Goal: Task Accomplishment & Management: Use online tool/utility

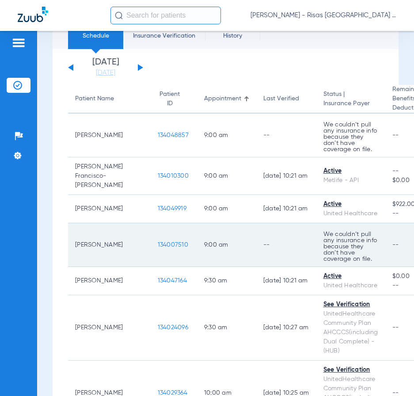
scroll to position [88, 0]
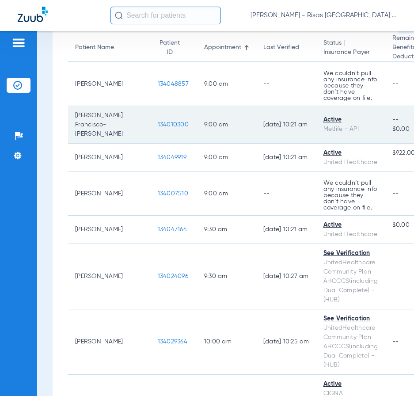
click at [158, 122] on span "134010300" at bounding box center [173, 125] width 31 height 6
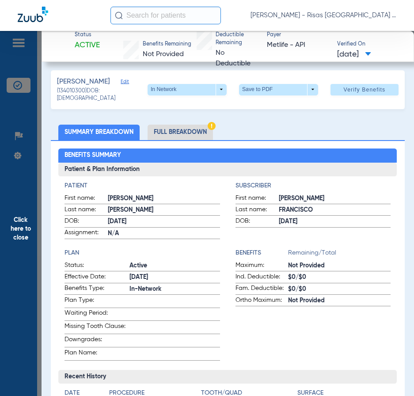
scroll to position [0, 0]
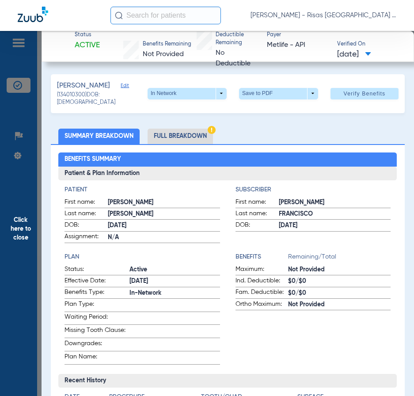
click at [196, 137] on li "Full Breakdown" at bounding box center [180, 136] width 65 height 15
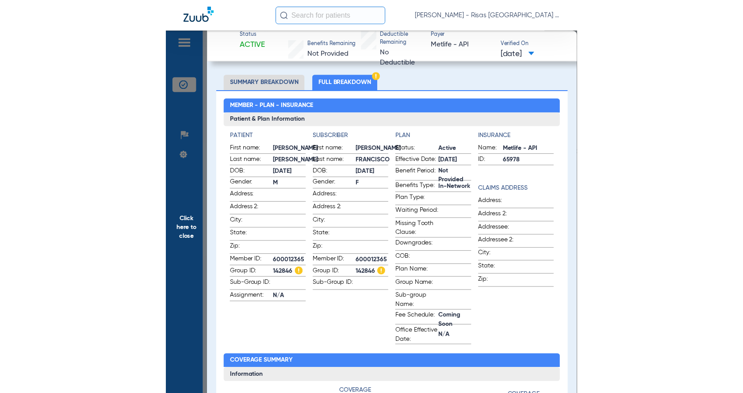
scroll to position [44, 0]
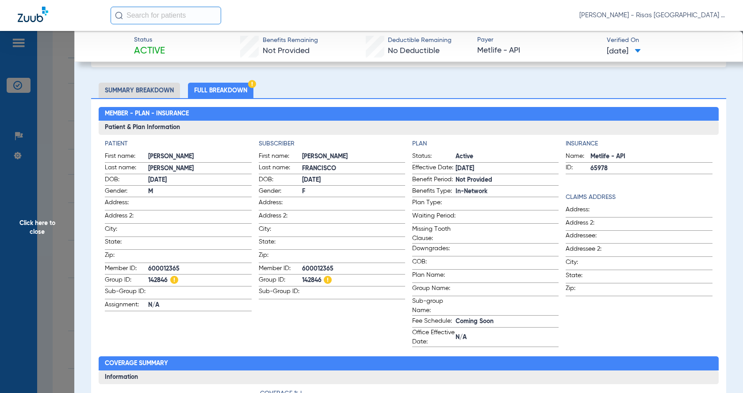
click at [159, 15] on input "text" at bounding box center [166, 16] width 111 height 18
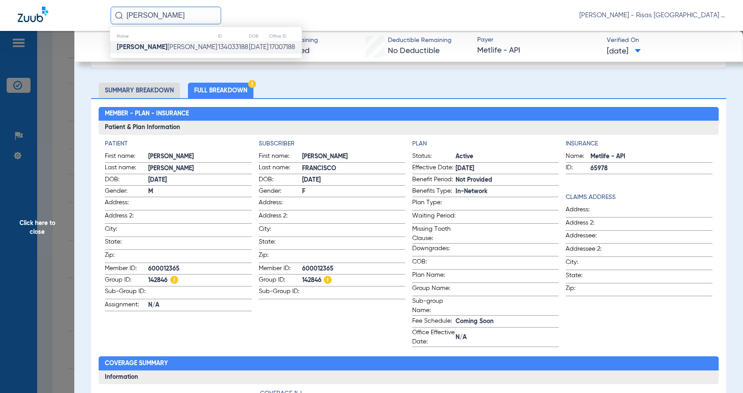
type input "[PERSON_NAME]"
click at [248, 49] on td "[DATE]" at bounding box center [258, 47] width 20 height 12
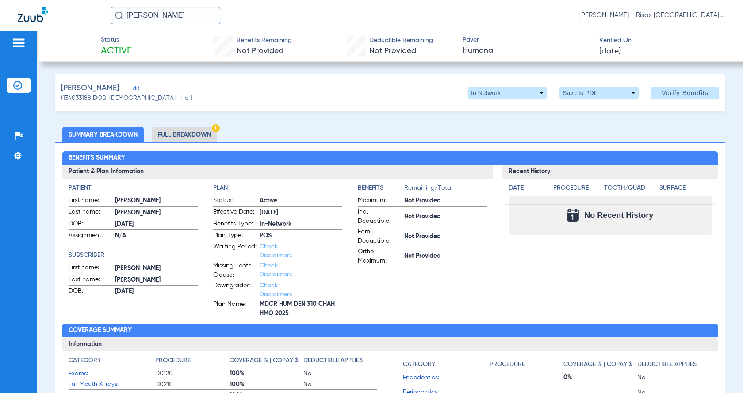
click at [189, 128] on li "Full Breakdown" at bounding box center [184, 134] width 65 height 15
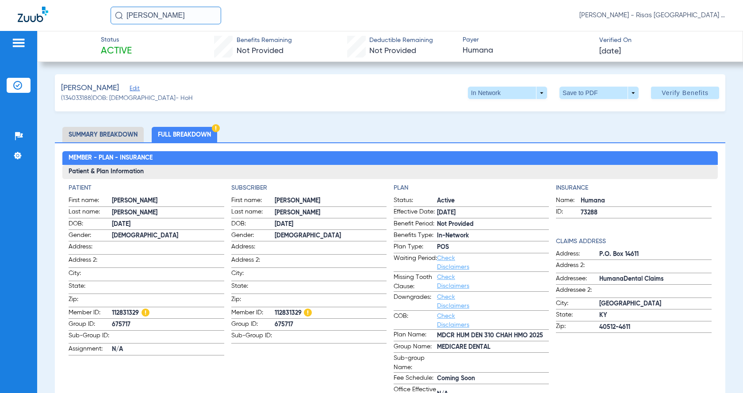
click at [21, 43] on img at bounding box center [18, 43] width 14 height 11
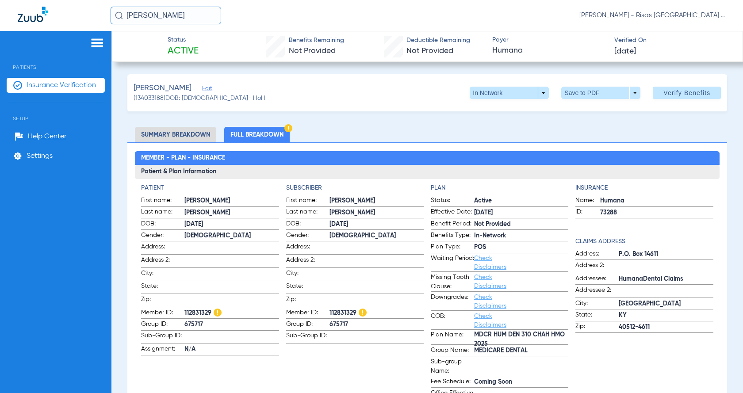
click at [100, 45] on img at bounding box center [97, 43] width 14 height 11
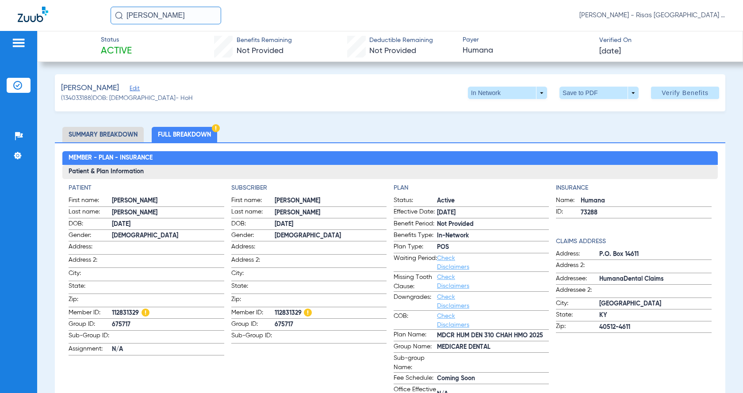
drag, startPoint x: 180, startPoint y: 19, endPoint x: 0, endPoint y: 70, distance: 187.4
click at [0, 60] on app-portal-wrapper "[PERSON_NAME] [PERSON_NAME] - Risas Midvale Park General Patients Insurance Ver…" at bounding box center [371, 212] width 743 height 424
click at [114, 137] on li "Summary Breakdown" at bounding box center [102, 134] width 81 height 15
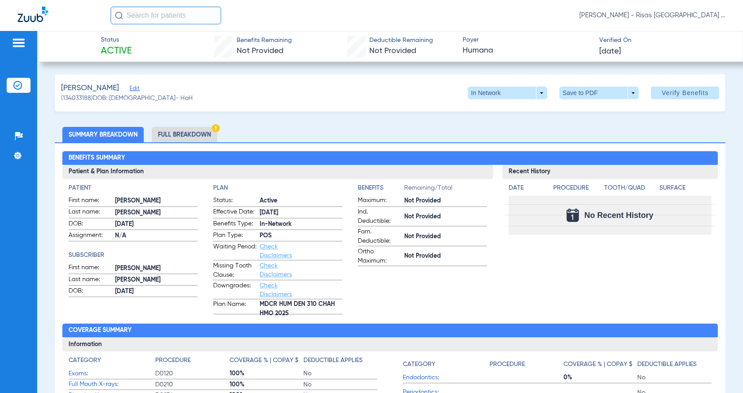
click at [192, 136] on li "Full Breakdown" at bounding box center [184, 134] width 65 height 15
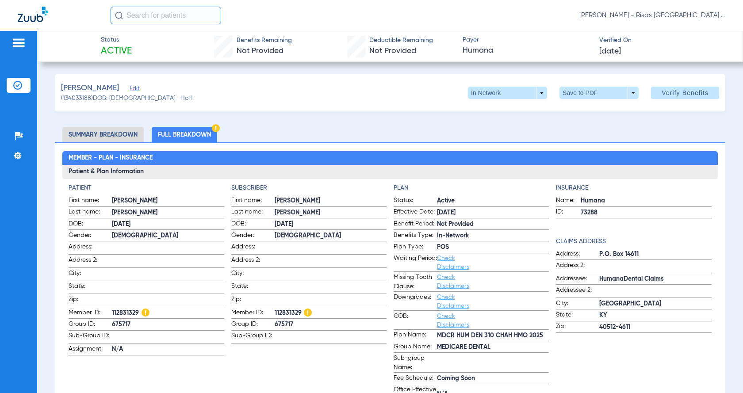
click at [113, 131] on li "Summary Breakdown" at bounding box center [102, 134] width 81 height 15
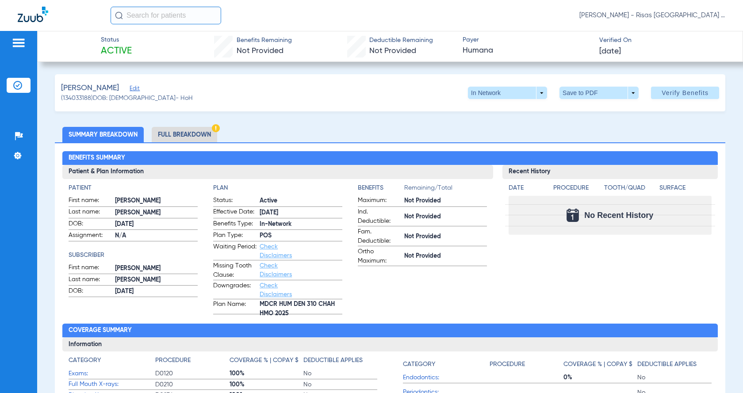
click at [16, 40] on img at bounding box center [18, 43] width 14 height 11
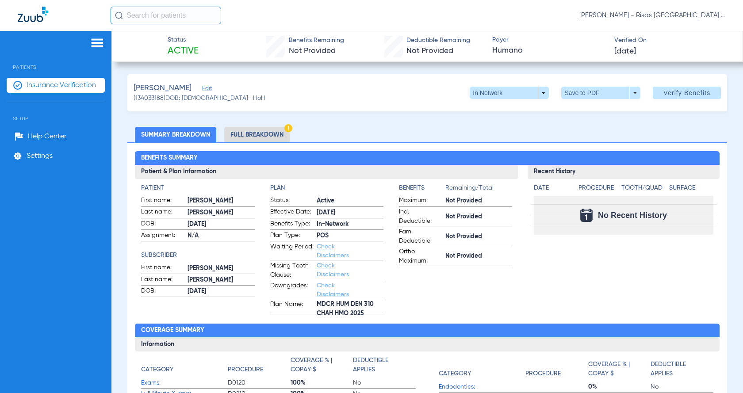
drag, startPoint x: 44, startPoint y: 83, endPoint x: 109, endPoint y: 77, distance: 64.8
click at [44, 82] on span "Insurance Verification" at bounding box center [61, 85] width 69 height 9
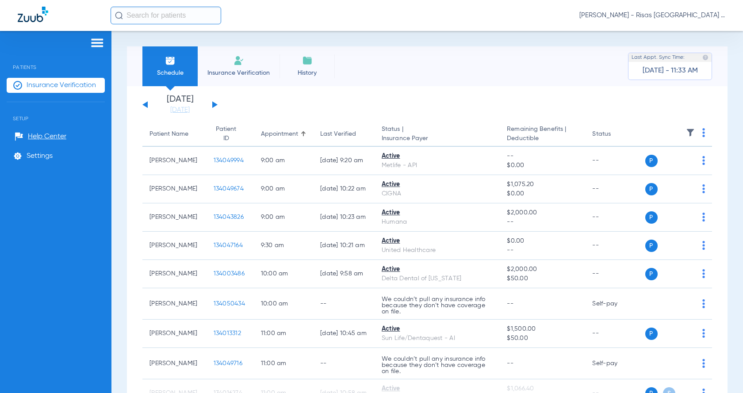
click at [237, 65] on img at bounding box center [238, 60] width 11 height 11
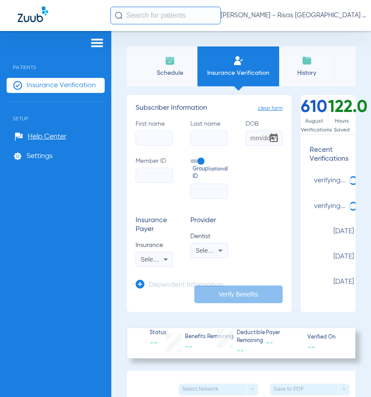
click at [160, 141] on input "First name" at bounding box center [154, 137] width 37 height 15
type input "OSCAR"
type input "[PERSON_NAME]"
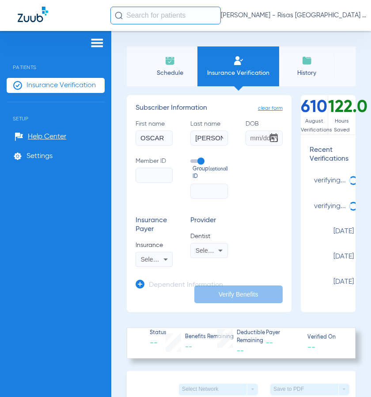
type input "2"
type input "[DATE]"
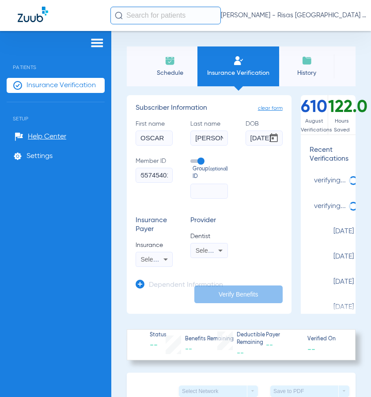
scroll to position [0, 15]
type input "40055745401"
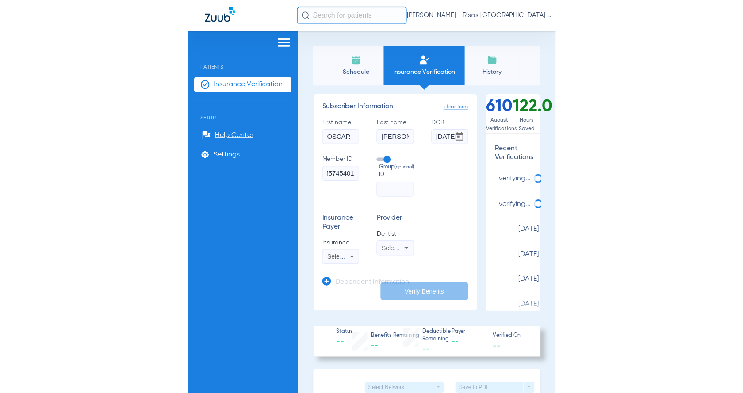
scroll to position [0, 0]
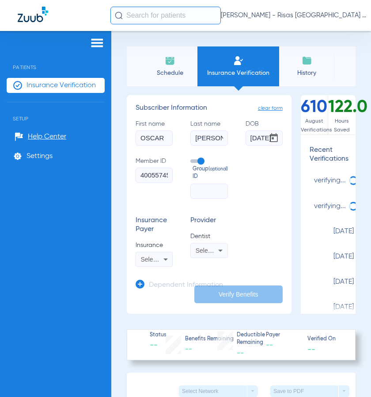
click at [157, 260] on span "Select an Insurance" at bounding box center [168, 259] width 55 height 7
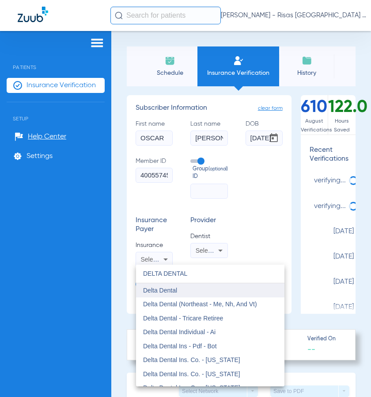
type input "DELTA DENTAL"
click at [170, 292] on span "Delta Dental" at bounding box center [160, 289] width 34 height 7
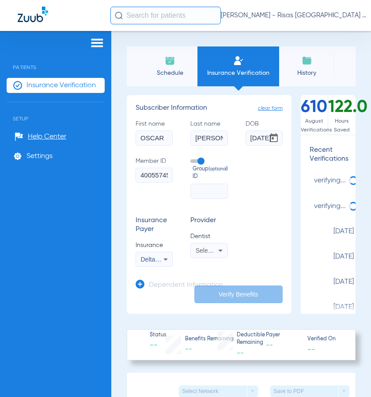
click at [215, 250] on icon at bounding box center [220, 250] width 11 height 11
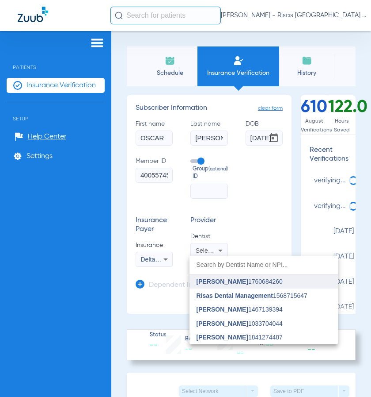
click at [208, 284] on span "[PERSON_NAME]" at bounding box center [223, 281] width 52 height 7
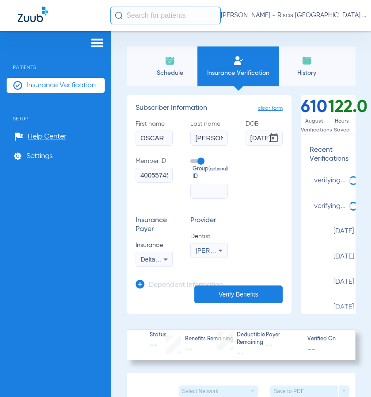
click at [260, 294] on button "Verify Benefits" at bounding box center [239, 294] width 88 height 18
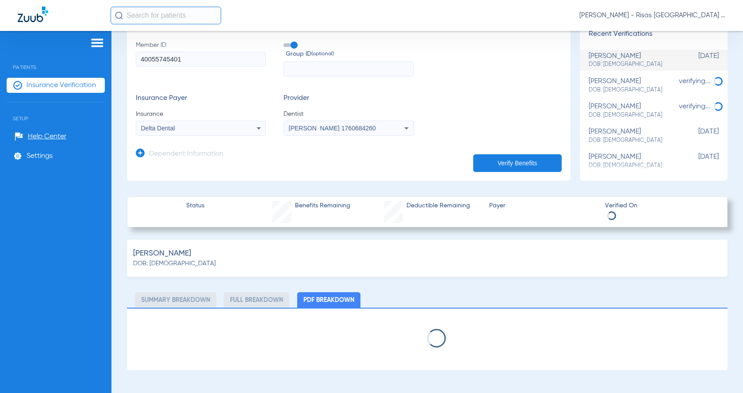
scroll to position [133, 0]
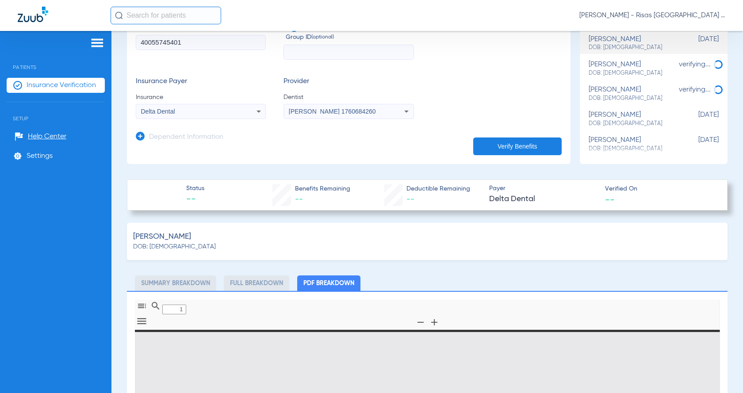
type input "0"
select select "page-width"
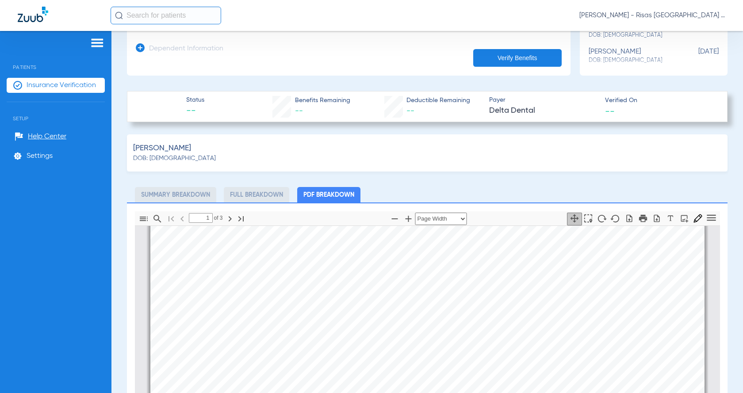
scroll to position [44, 0]
click at [404, 284] on span "22037-00021" at bounding box center [417, 285] width 44 height 7
drag, startPoint x: 403, startPoint y: 286, endPoint x: 290, endPoint y: 288, distance: 112.3
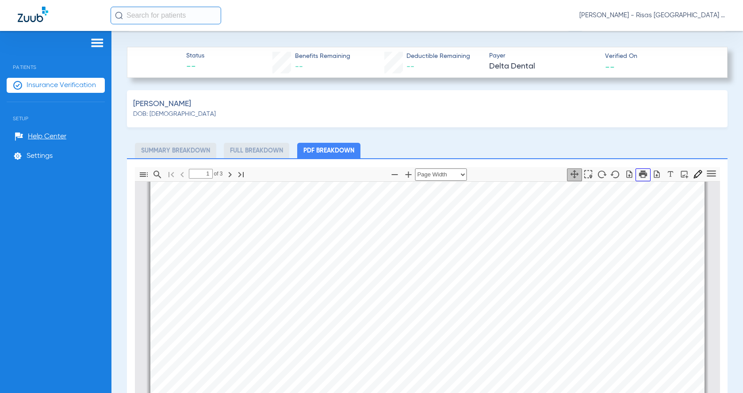
click at [414, 173] on icon "button" at bounding box center [642, 174] width 8 height 8
type input "2"
click at [414, 172] on icon "button" at bounding box center [642, 174] width 8 height 8
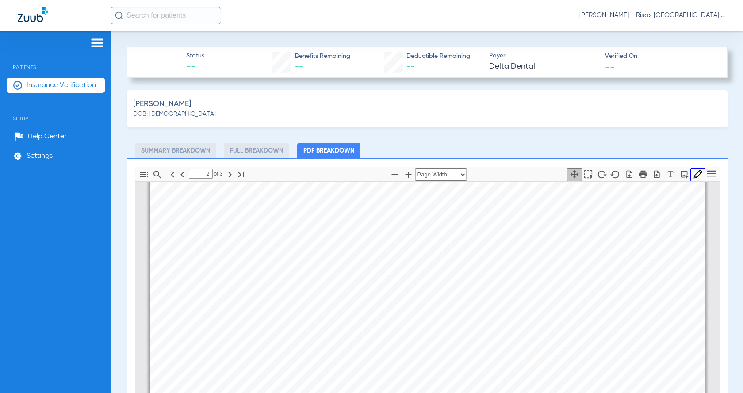
click at [414, 173] on icon "button" at bounding box center [697, 174] width 9 height 9
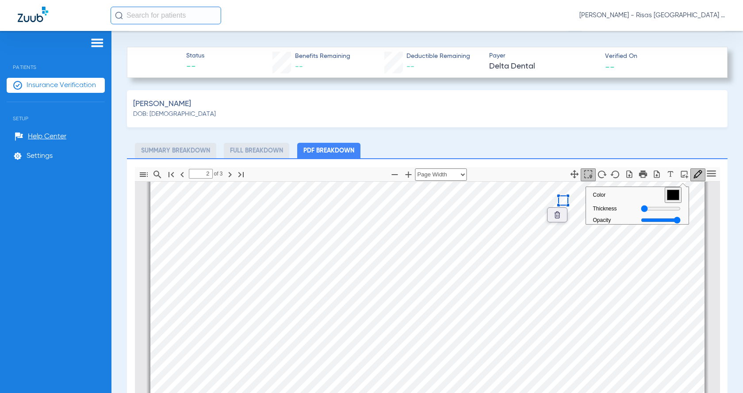
click at [414, 176] on icon "button" at bounding box center [629, 174] width 6 height 8
click at [414, 172] on icon "button" at bounding box center [656, 174] width 9 height 9
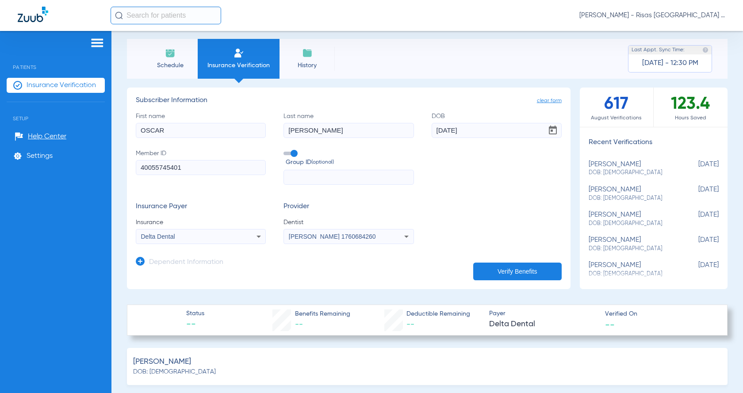
scroll to position [0, 0]
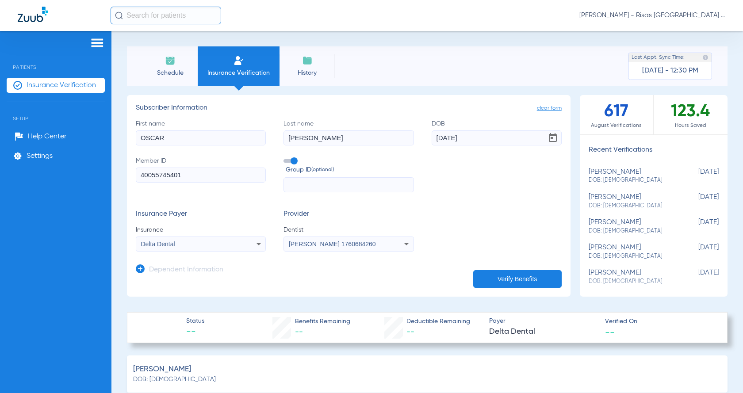
click at [177, 65] on li "Schedule" at bounding box center [169, 66] width 55 height 40
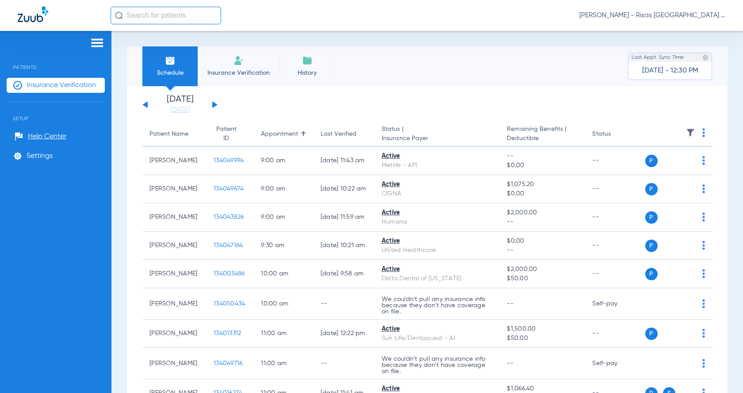
click at [214, 107] on button at bounding box center [214, 104] width 5 height 7
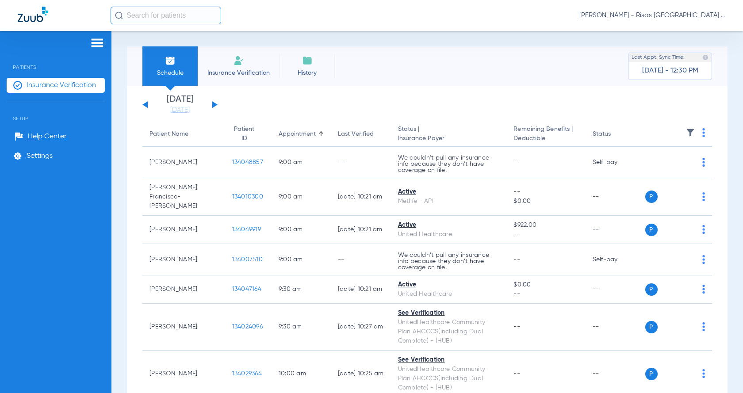
click at [414, 134] on img at bounding box center [703, 132] width 3 height 9
click at [414, 165] on span "Verify All" at bounding box center [662, 167] width 55 height 6
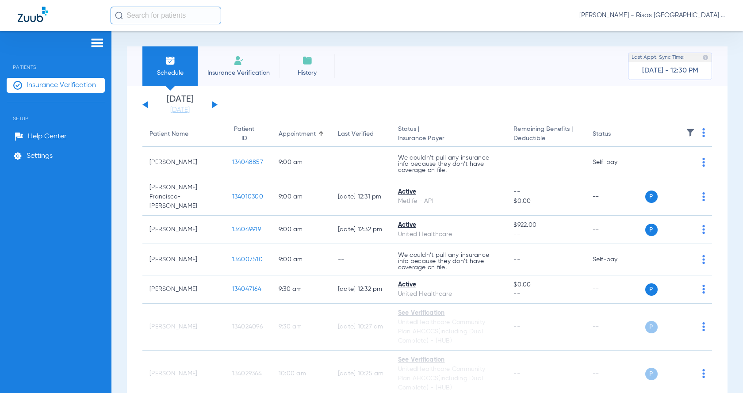
click at [414, 134] on img at bounding box center [703, 132] width 3 height 9
click at [414, 166] on span "Verify All" at bounding box center [662, 167] width 55 height 6
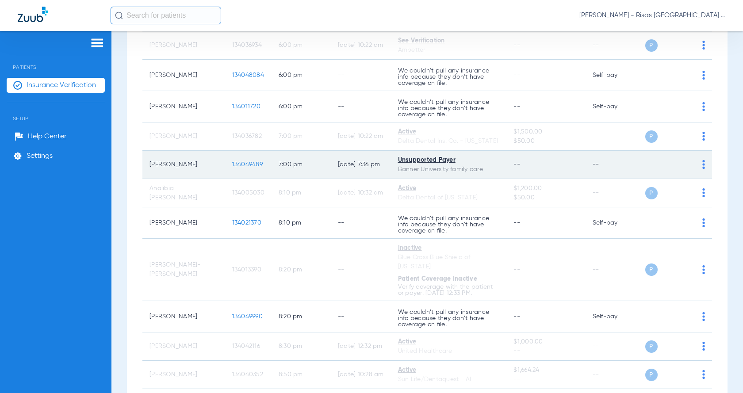
scroll to position [1326, 0]
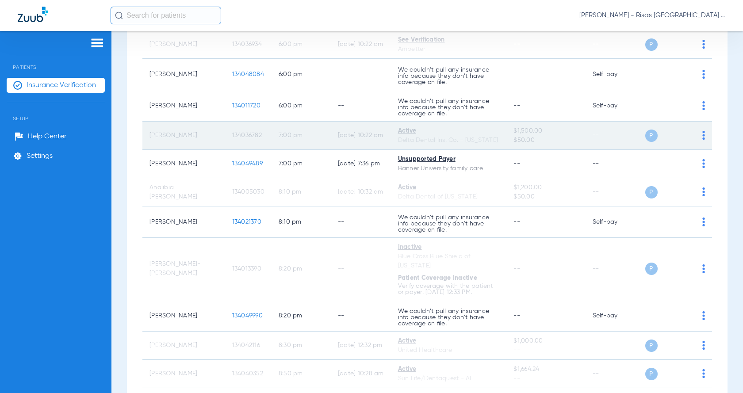
click at [414, 139] on div "Delta Dental Ins. Co. - [US_STATE]" at bounding box center [449, 140] width 102 height 9
click at [232, 134] on span "134036782" at bounding box center [247, 135] width 30 height 6
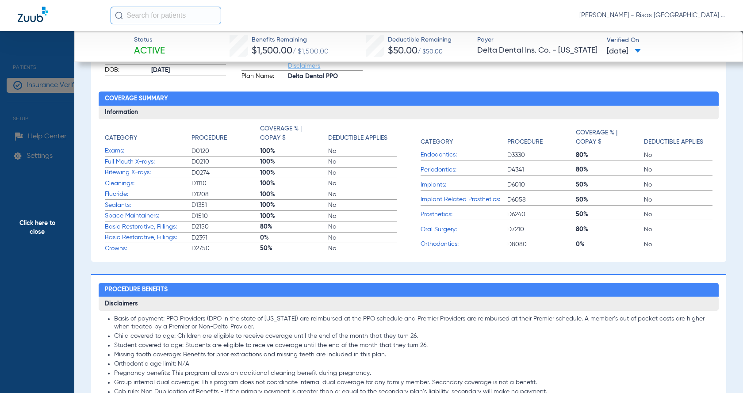
scroll to position [0, 0]
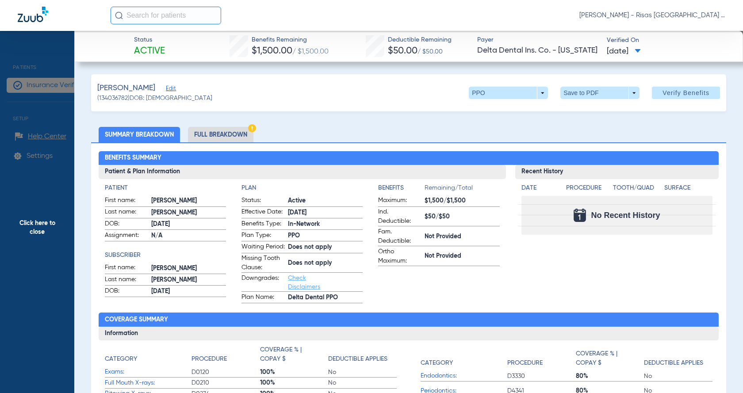
click at [239, 133] on li "Full Breakdown" at bounding box center [220, 134] width 65 height 15
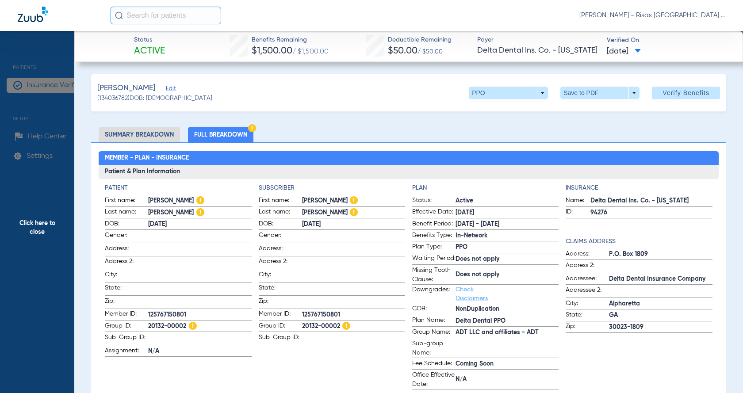
click at [149, 134] on li "Summary Breakdown" at bounding box center [139, 134] width 81 height 15
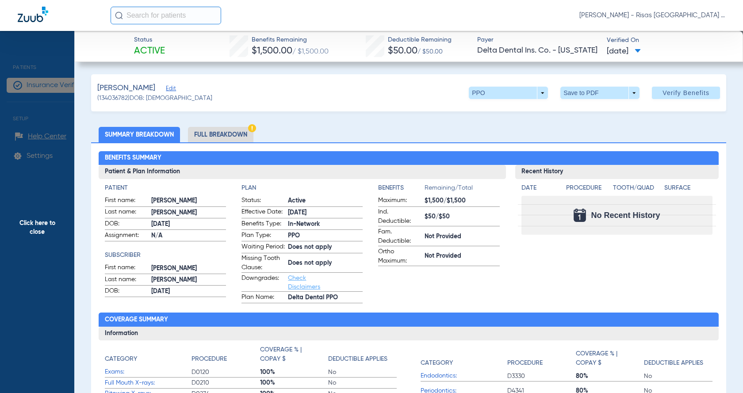
click at [222, 134] on li "Full Breakdown" at bounding box center [220, 134] width 65 height 15
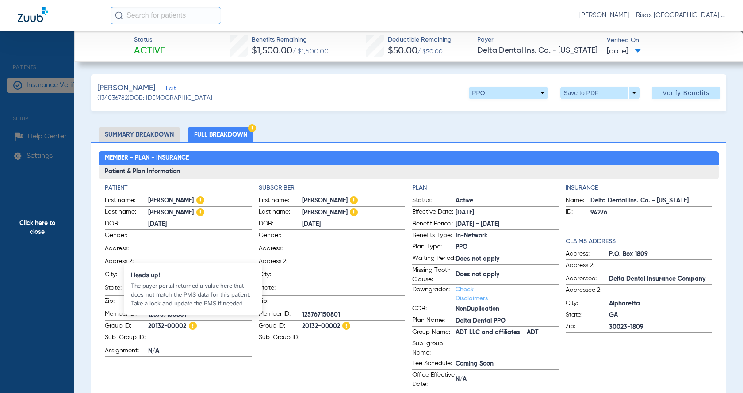
click at [193, 322] on img at bounding box center [193, 326] width 8 height 8
click at [221, 42] on div "Status Active Benefits Remaining $1,500.00 / $1,500.00 Deductible Remaining $50…" at bounding box center [408, 46] width 668 height 31
click at [34, 222] on span "Click here to close" at bounding box center [37, 227] width 74 height 393
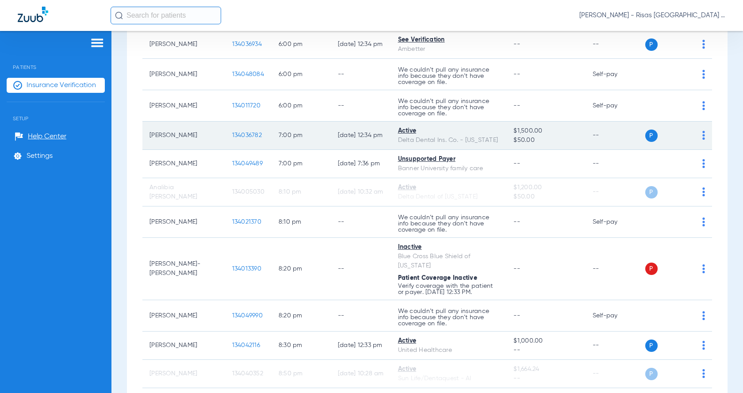
click at [165, 134] on td "[PERSON_NAME]" at bounding box center [183, 136] width 83 height 28
click at [225, 133] on td "134036782" at bounding box center [248, 136] width 46 height 28
click at [232, 134] on span "134036782" at bounding box center [247, 135] width 30 height 6
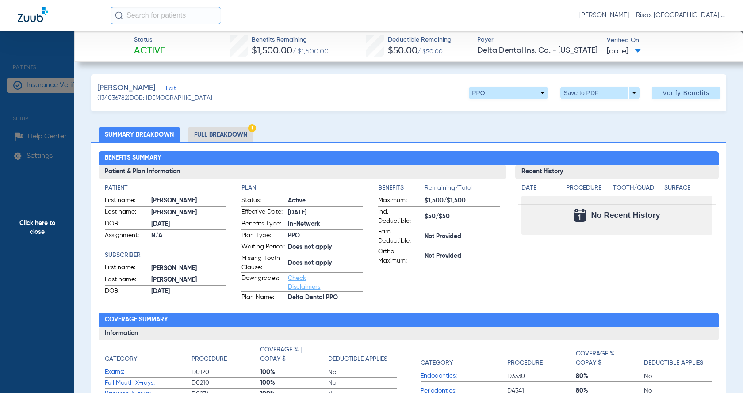
click at [138, 13] on input "text" at bounding box center [166, 16] width 111 height 18
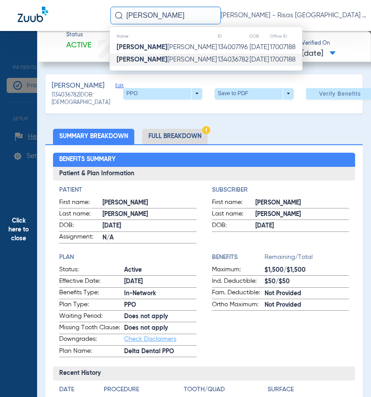
type input "[PERSON_NAME]"
click at [218, 58] on td "134036782" at bounding box center [234, 59] width 32 height 12
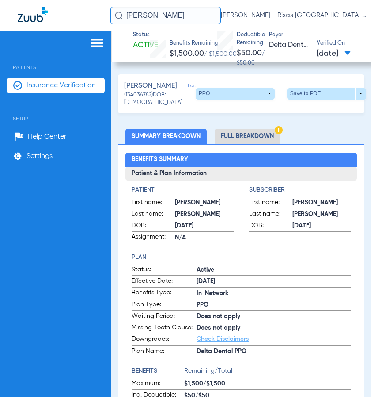
click at [254, 143] on li "Full Breakdown" at bounding box center [247, 136] width 65 height 15
